Goal: Transaction & Acquisition: Purchase product/service

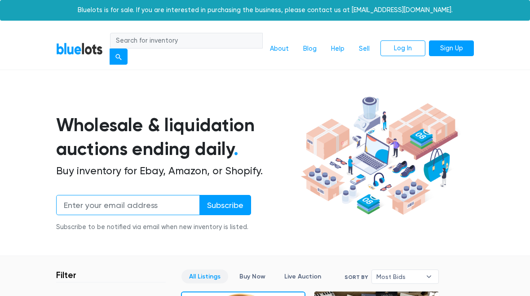
click at [159, 204] on input "email" at bounding box center [128, 205] width 144 height 20
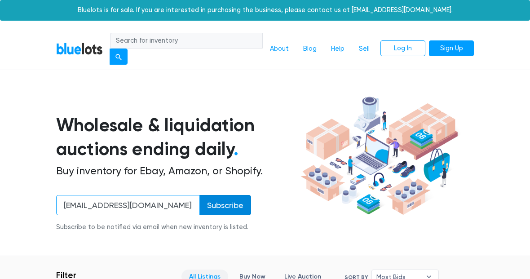
type input "liquidatorsofswfl@gmail.com"
click at [214, 208] on input "Subscribe" at bounding box center [226, 205] width 52 height 20
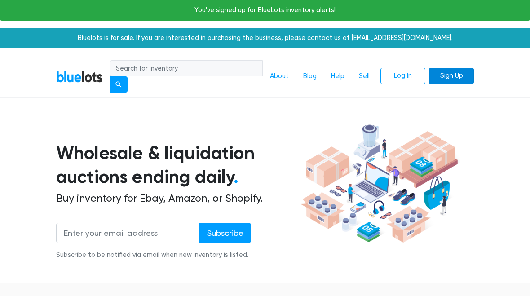
click at [449, 79] on link "Sign Up" at bounding box center [451, 76] width 45 height 16
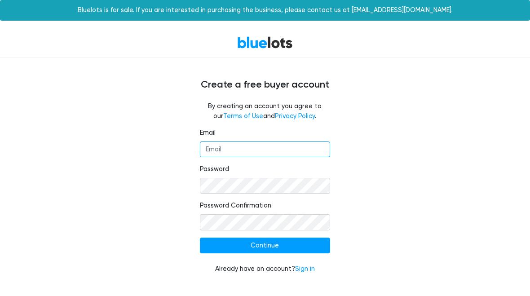
click at [253, 150] on input "Email" at bounding box center [265, 150] width 130 height 16
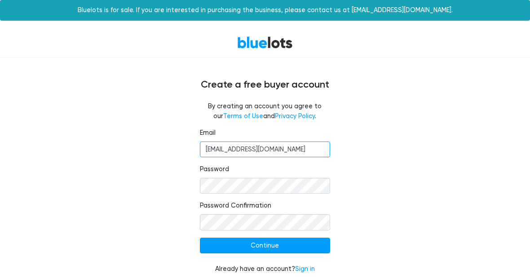
type input "liquidatorsofswfl@gmail.com"
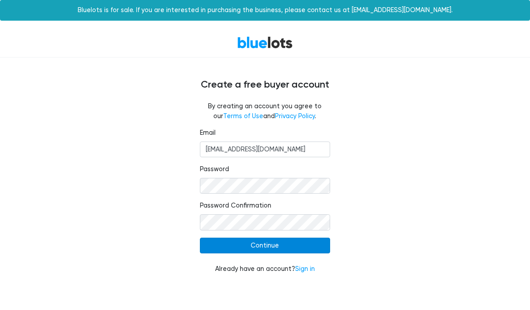
click at [299, 239] on input "Continue" at bounding box center [265, 246] width 130 height 16
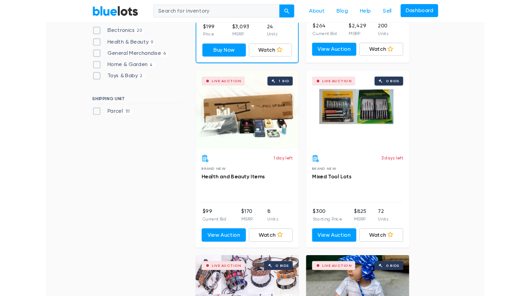
scroll to position [420, 0]
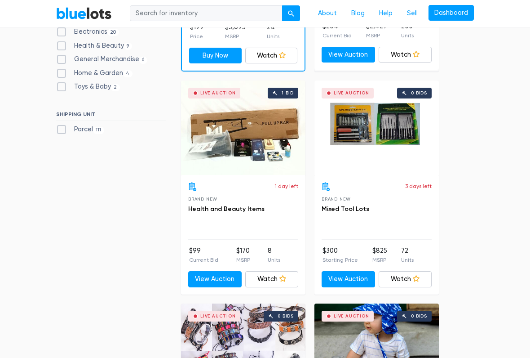
click at [352, 200] on div "3 days left Brand New Mixed Tool Lots" at bounding box center [377, 212] width 110 height 58
click at [379, 131] on div "Live Auction 0 bids" at bounding box center [377, 128] width 125 height 94
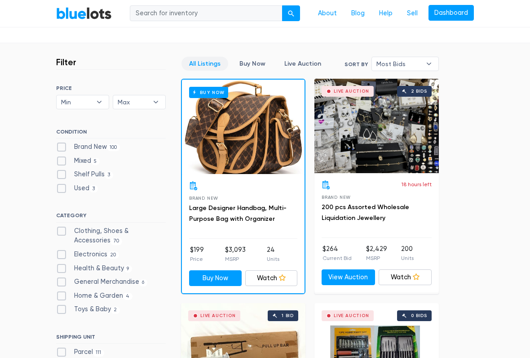
scroll to position [204, 0]
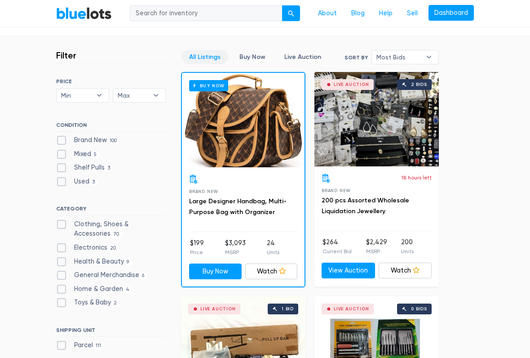
click at [64, 138] on label "Brand New 100" at bounding box center [88, 141] width 64 height 10
click at [62, 138] on New"] "Brand New 100" at bounding box center [59, 139] width 6 height 6
checkbox New"] "true"
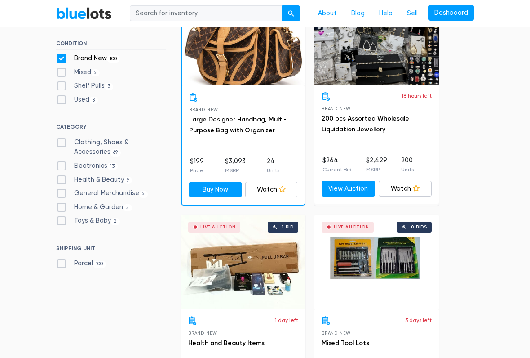
scroll to position [290, 0]
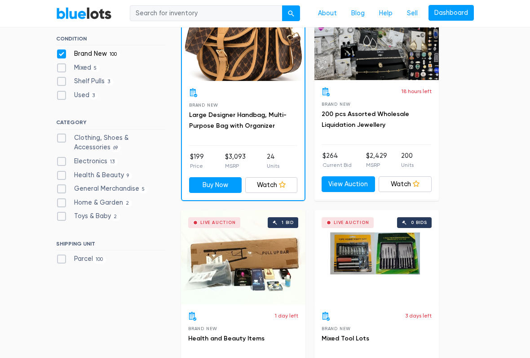
click at [62, 200] on label "Home & Garden 2" at bounding box center [94, 203] width 76 height 10
click at [62, 200] on Garden"] "Home & Garden 2" at bounding box center [59, 201] width 6 height 6
checkbox Garden"] "true"
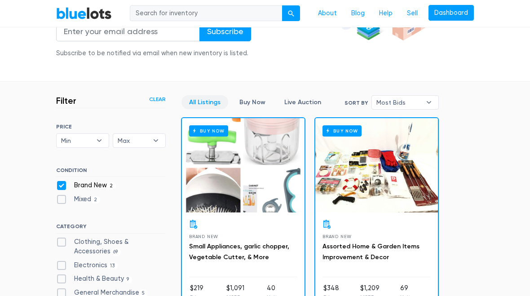
scroll to position [159, 0]
click at [255, 100] on link "Buy Now" at bounding box center [252, 103] width 41 height 14
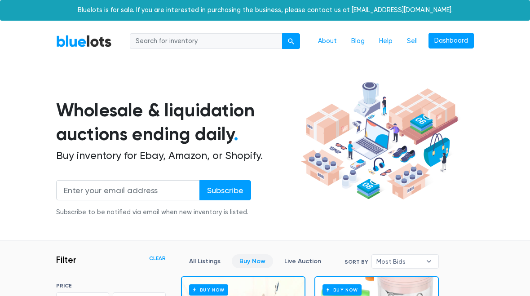
scroll to position [216, 0]
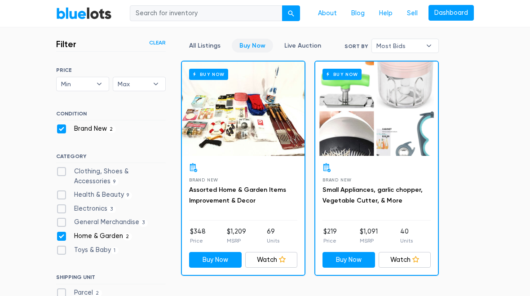
click at [61, 218] on label "General Merchandise 3" at bounding box center [102, 223] width 92 height 10
click at [61, 218] on Merchandise"] "General Merchandise 3" at bounding box center [59, 221] width 6 height 6
checkbox Merchandise"] "true"
